Goal: Task Accomplishment & Management: Manage account settings

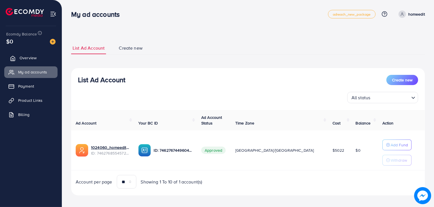
click at [39, 52] on link "Overview" at bounding box center [30, 57] width 53 height 11
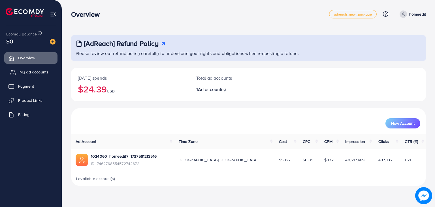
click at [31, 69] on span "My ad accounts" at bounding box center [34, 72] width 29 height 6
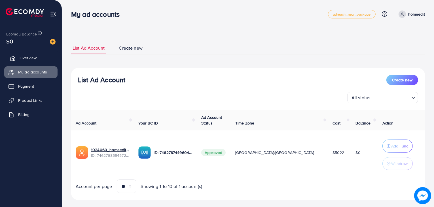
click at [36, 61] on link "Overview" at bounding box center [30, 57] width 53 height 11
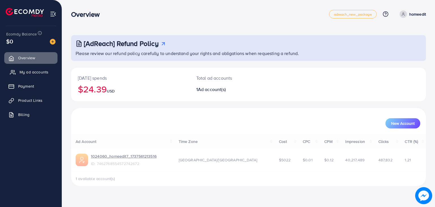
click at [35, 69] on span "My ad accounts" at bounding box center [34, 72] width 29 height 6
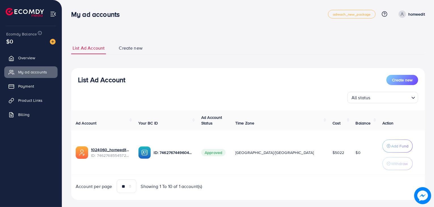
click at [37, 48] on div "Ecomdy Balance $0" at bounding box center [31, 38] width 53 height 24
click at [37, 60] on link "Overview" at bounding box center [30, 57] width 53 height 11
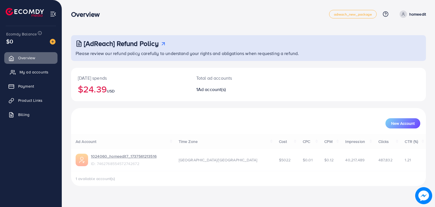
click at [35, 75] on link "My ad accounts" at bounding box center [30, 71] width 53 height 11
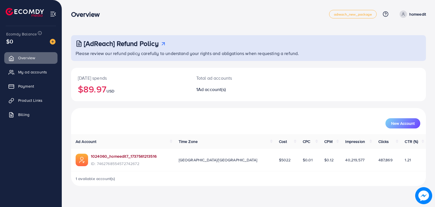
click at [106, 154] on link "1024060_homeedit7_1737561213516" at bounding box center [124, 156] width 66 height 6
click at [51, 40] on img at bounding box center [53, 42] width 6 height 6
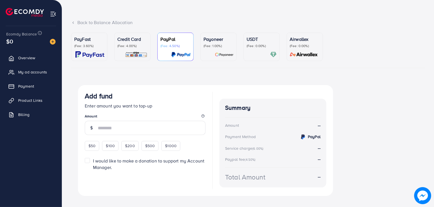
scroll to position [32, 0]
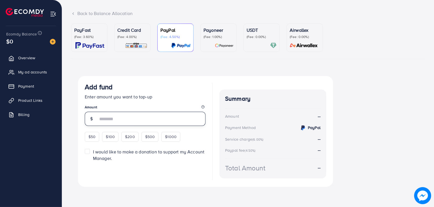
click at [118, 117] on input "number" at bounding box center [152, 119] width 108 height 14
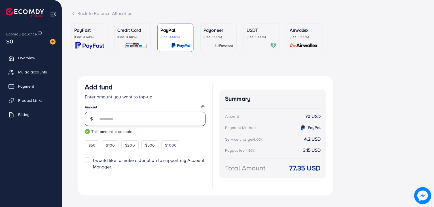
type input "**"
click at [135, 33] on p "Credit Card" at bounding box center [132, 30] width 30 height 7
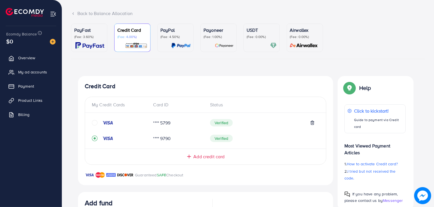
scroll to position [150, 0]
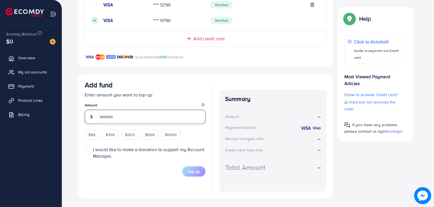
click at [127, 113] on input "number" at bounding box center [152, 117] width 108 height 14
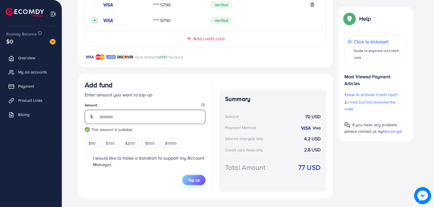
type input "**"
click at [190, 181] on span "Top up" at bounding box center [194, 180] width 12 height 6
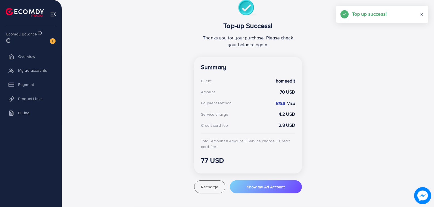
scroll to position [108, 0]
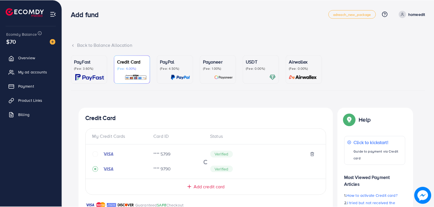
scroll to position [148, 0]
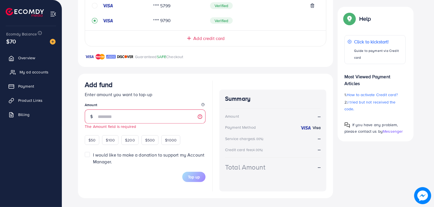
click at [36, 68] on link "My ad accounts" at bounding box center [30, 71] width 53 height 11
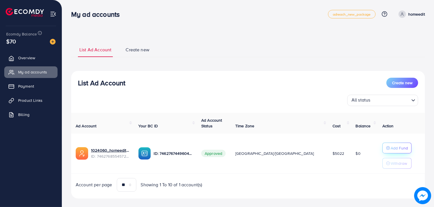
click at [386, 148] on circle "button" at bounding box center [387, 147] width 3 height 3
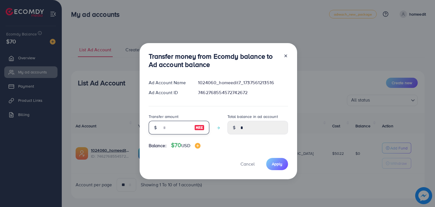
click at [172, 131] on input "number" at bounding box center [176, 128] width 28 height 14
type input "*"
type input "****"
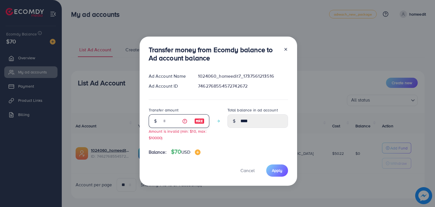
type input "**"
type input "*****"
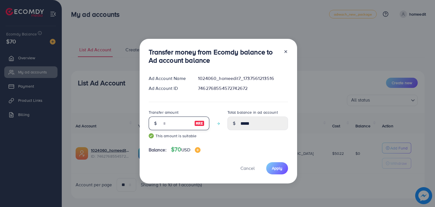
type input "**"
click at [279, 162] on div "Transfer money from Ecomdy balance to Ad account balance Ad Account Name 102406…" at bounding box center [219, 111] width 158 height 145
click at [278, 168] on span "Apply" at bounding box center [277, 168] width 10 height 6
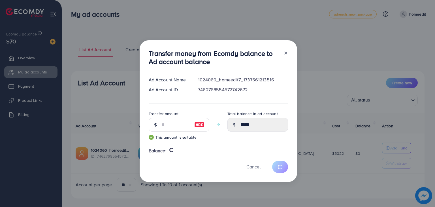
type input "*"
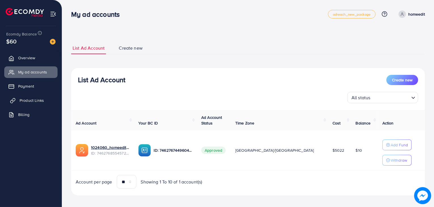
click at [30, 96] on link "Product Links" at bounding box center [30, 100] width 53 height 11
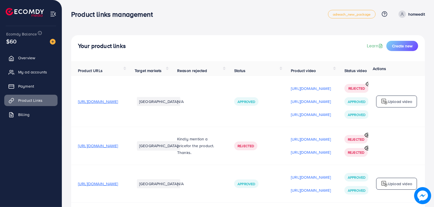
click at [84, 118] on td "[URL][DOMAIN_NAME]" at bounding box center [99, 101] width 57 height 51
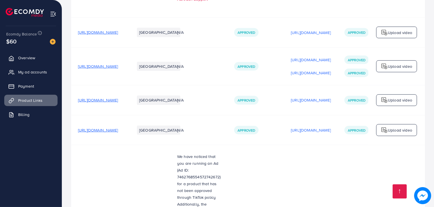
scroll to position [576, 0]
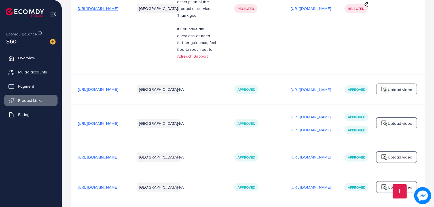
click at [118, 120] on span "[URL][DOMAIN_NAME]" at bounding box center [98, 123] width 40 height 6
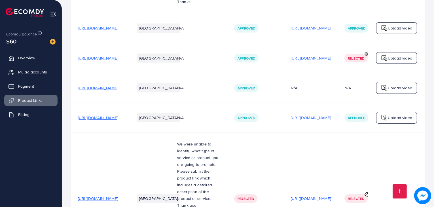
scroll to position [386, 0]
click at [118, 85] on span "[URL][DOMAIN_NAME]" at bounding box center [98, 88] width 40 height 6
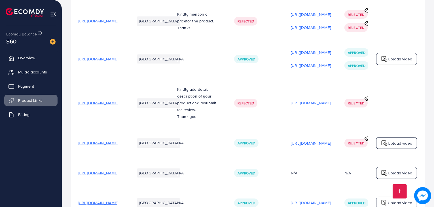
scroll to position [124, 0]
click at [118, 61] on span "[URL][DOMAIN_NAME]" at bounding box center [98, 59] width 40 height 6
click at [33, 56] on span "Overview" at bounding box center [28, 58] width 17 height 6
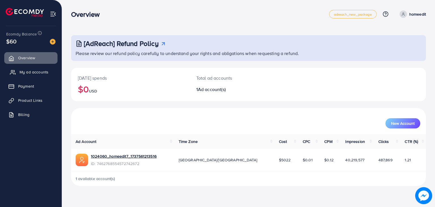
click at [33, 71] on span "My ad accounts" at bounding box center [34, 72] width 29 height 6
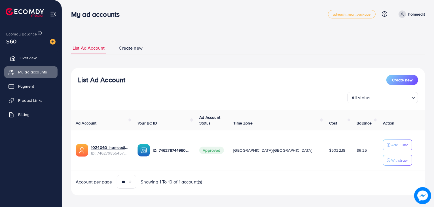
click at [32, 63] on link "Overview" at bounding box center [30, 57] width 53 height 11
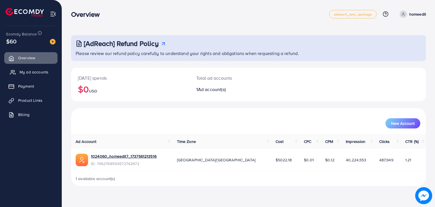
click at [33, 76] on link "My ad accounts" at bounding box center [30, 71] width 53 height 11
